Goal: Task Accomplishment & Management: Complete application form

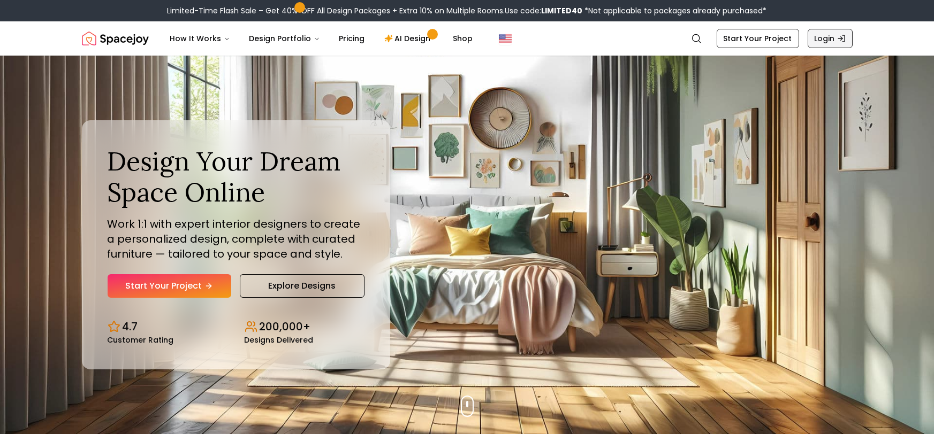
click at [818, 40] on link "Login" at bounding box center [829, 38] width 45 height 19
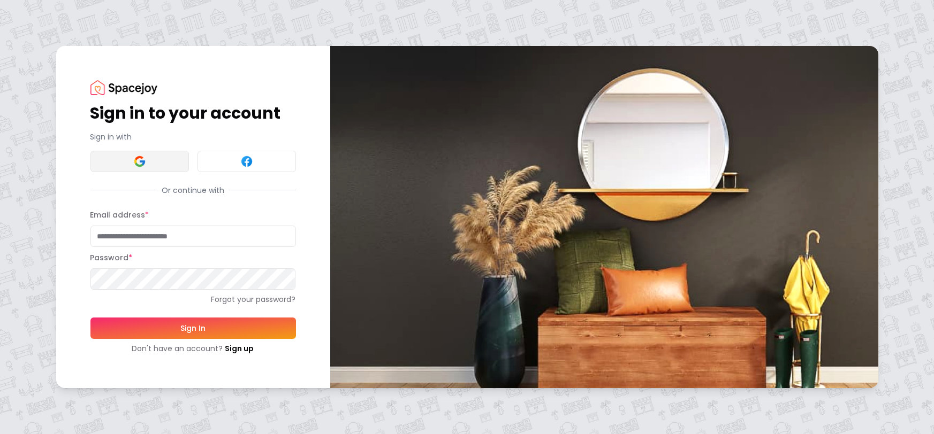
click at [157, 158] on button at bounding box center [139, 161] width 98 height 21
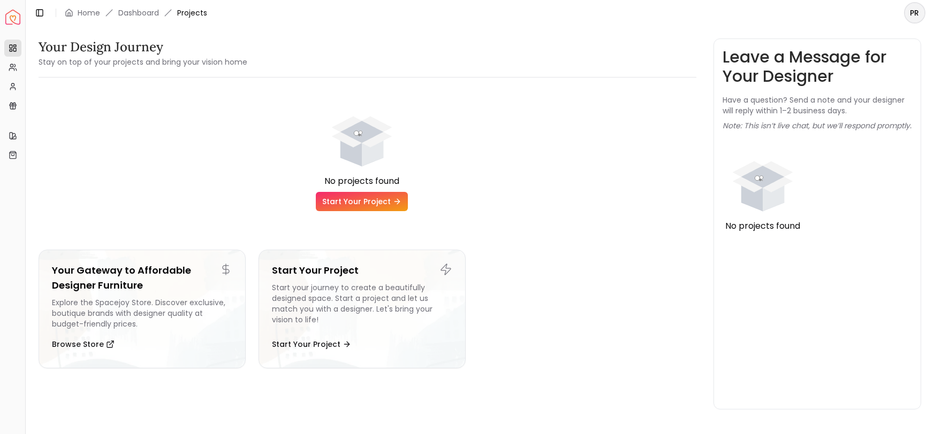
click at [383, 202] on link "Start Your Project" at bounding box center [362, 201] width 92 height 19
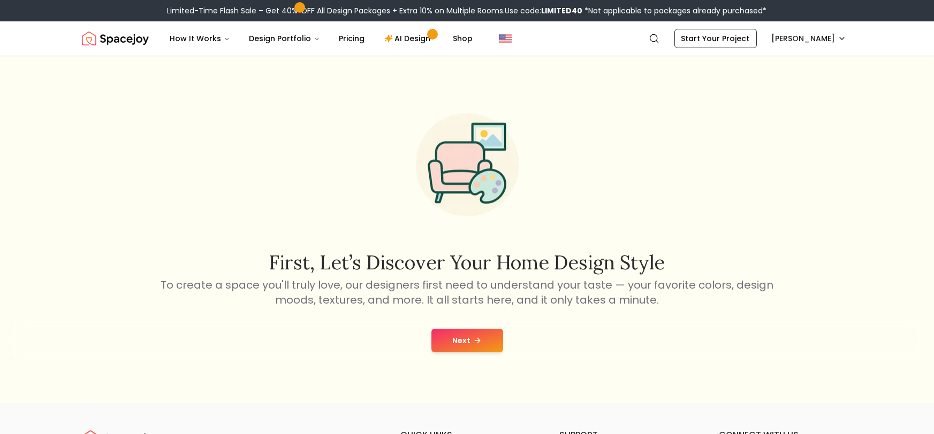
click at [478, 337] on icon at bounding box center [477, 341] width 9 height 9
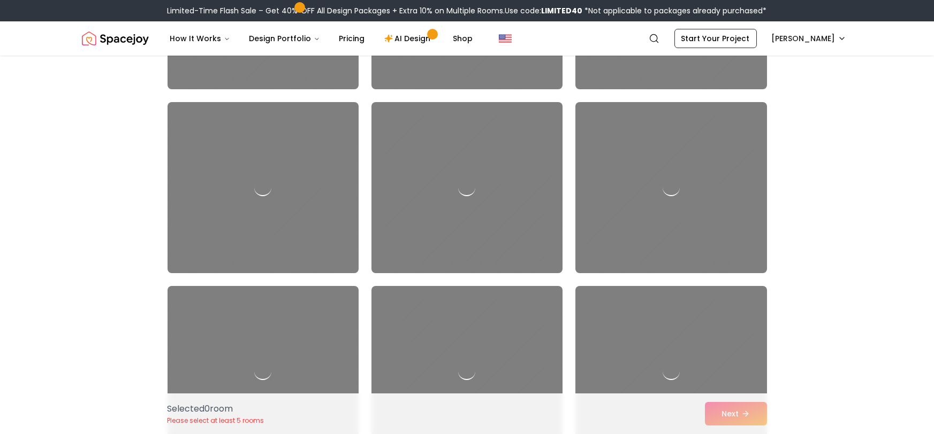
scroll to position [2796, 0]
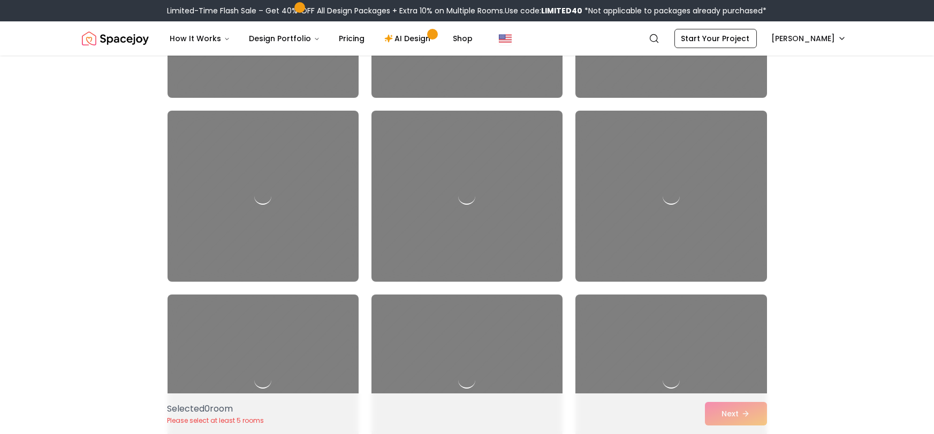
click at [133, 37] on img "Spacejoy" at bounding box center [115, 38] width 67 height 21
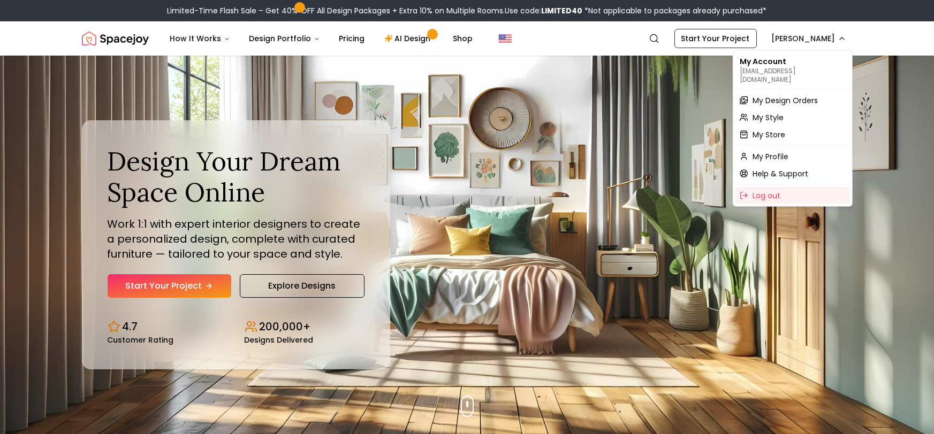
click at [784, 60] on div "My Account [EMAIL_ADDRESS][DOMAIN_NAME]" at bounding box center [792, 70] width 115 height 34
